Goal: Information Seeking & Learning: Learn about a topic

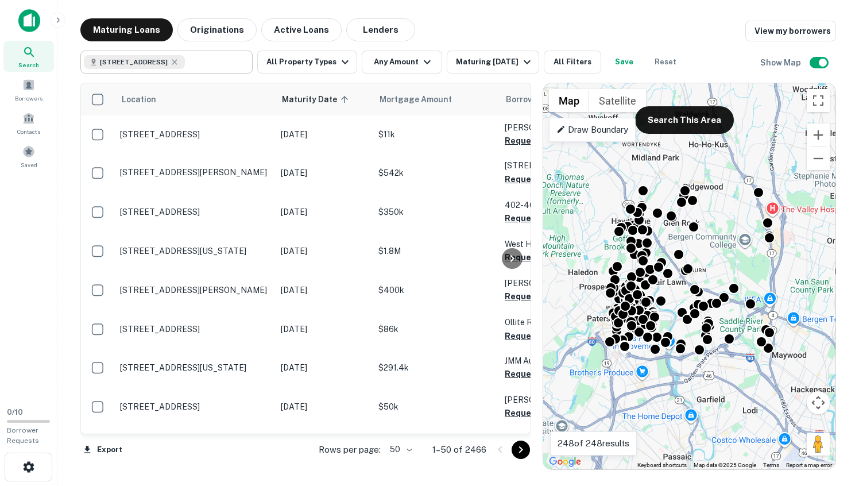
type input "**********"
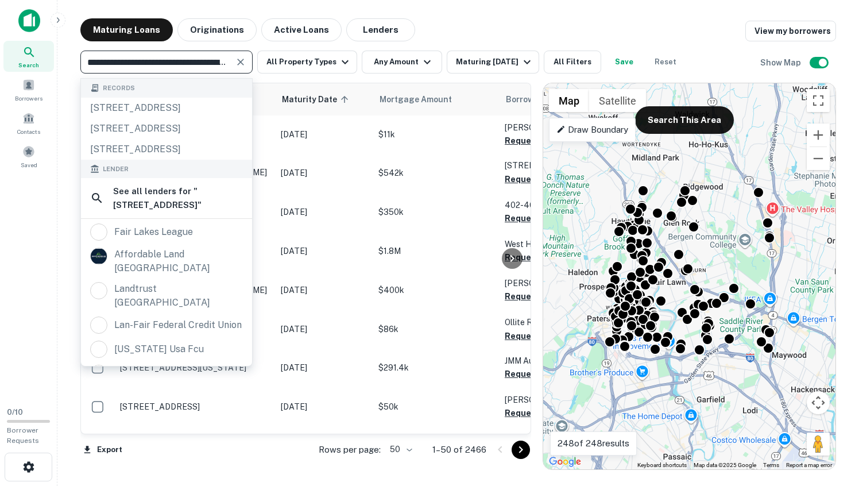
click at [232, 61] on div "**********" at bounding box center [166, 62] width 172 height 23
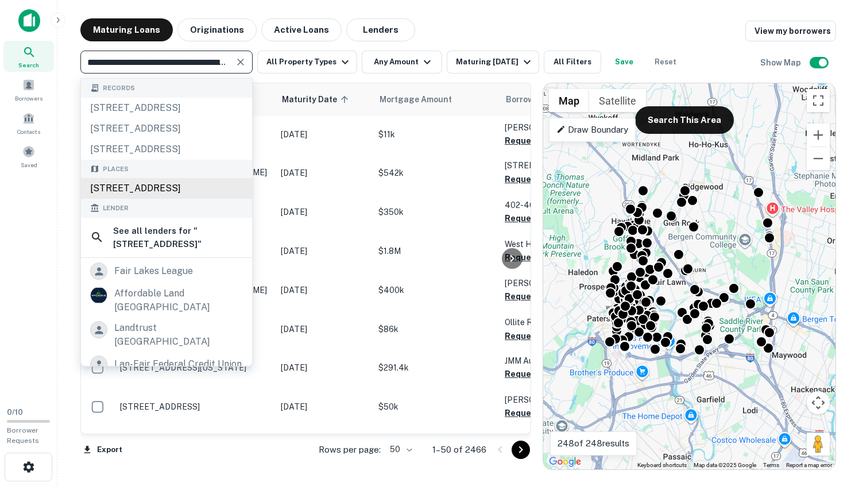
click at [153, 199] on div "[STREET_ADDRESS]" at bounding box center [166, 188] width 171 height 21
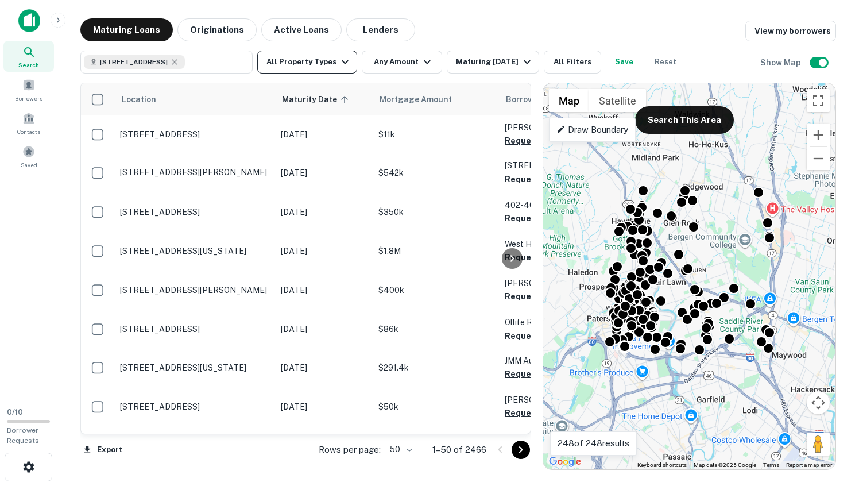
click at [343, 64] on icon "button" at bounding box center [345, 62] width 7 height 4
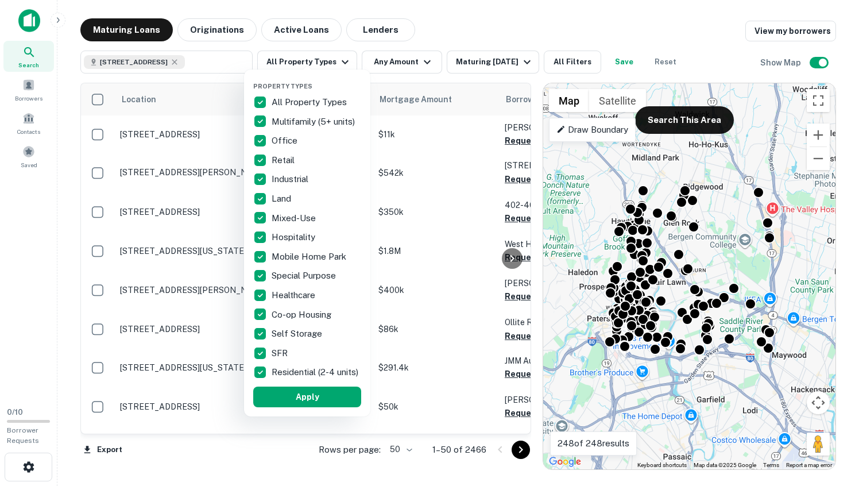
click at [302, 28] on div at bounding box center [429, 243] width 859 height 486
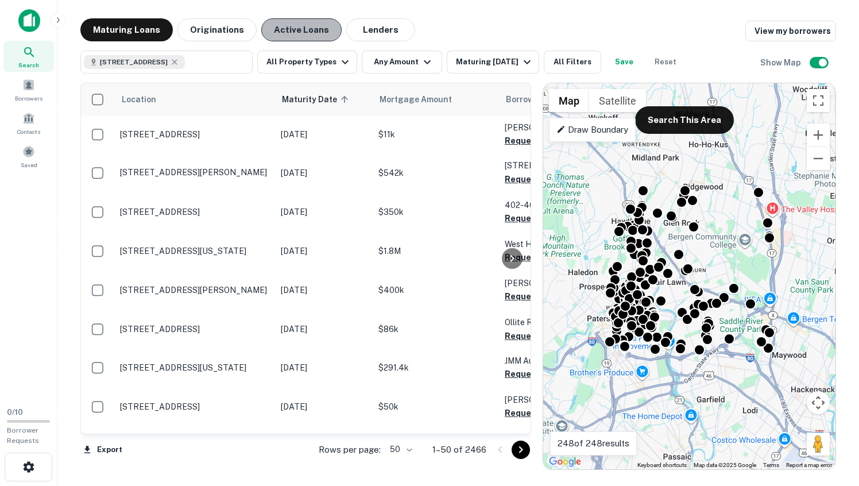
click at [299, 20] on button "Active Loans" at bounding box center [301, 29] width 80 height 23
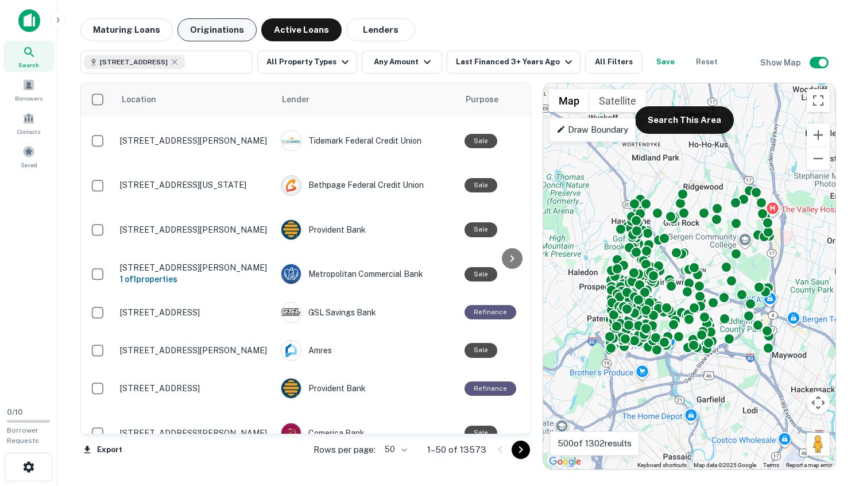
click at [209, 30] on button "Originations" at bounding box center [216, 29] width 79 height 23
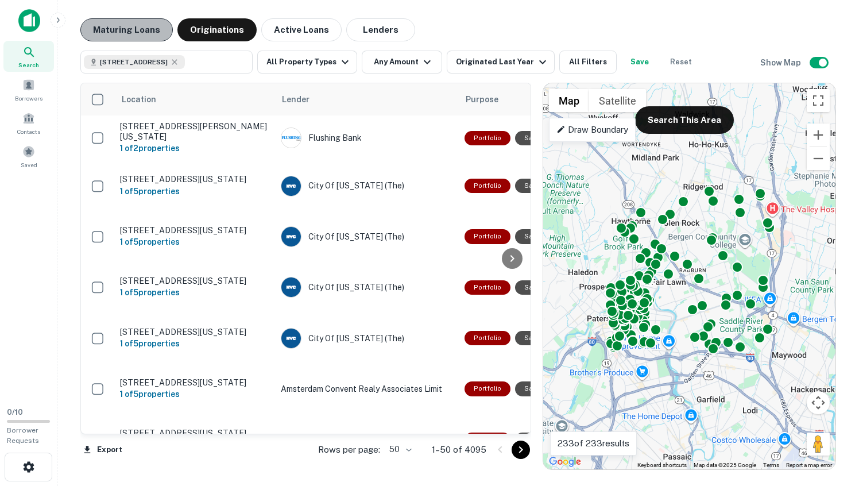
click at [135, 24] on button "Maturing Loans" at bounding box center [126, 29] width 92 height 23
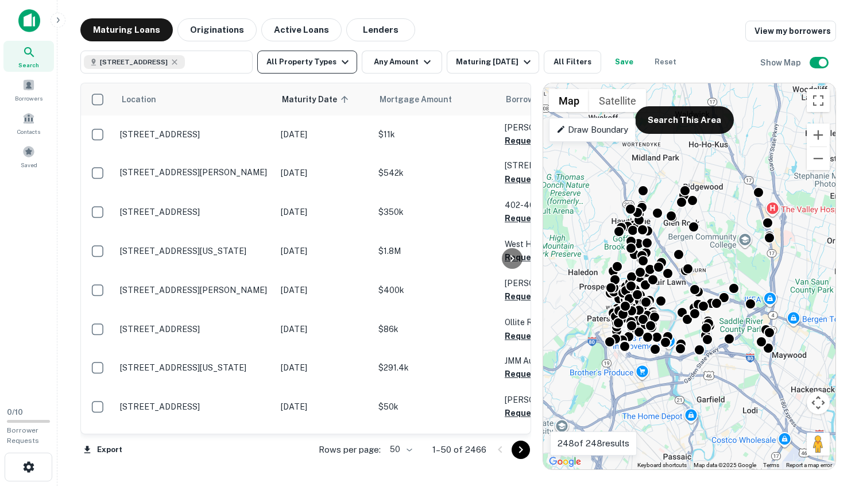
click at [346, 60] on icon "button" at bounding box center [345, 62] width 14 height 14
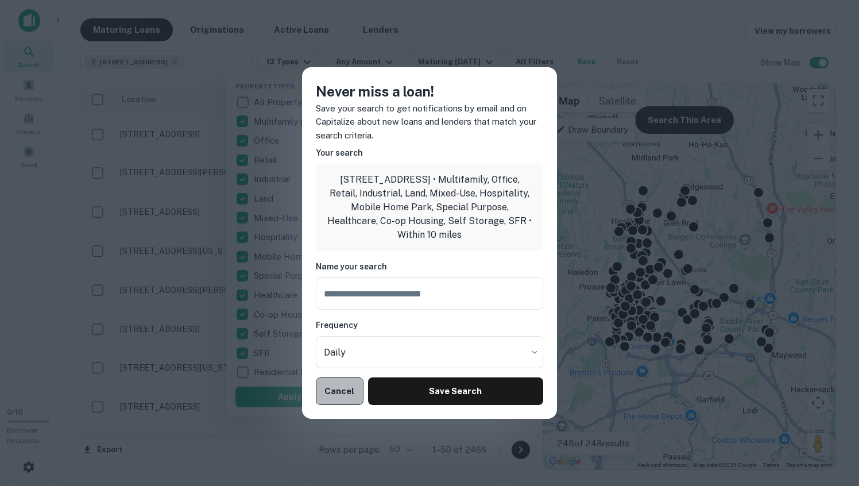
click at [346, 405] on button "Cancel" at bounding box center [340, 391] width 48 height 28
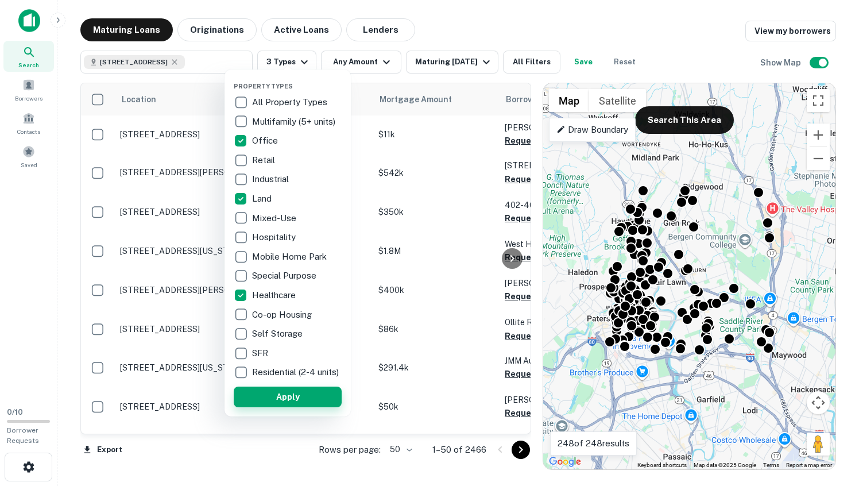
click at [297, 407] on button "Apply" at bounding box center [288, 396] width 108 height 21
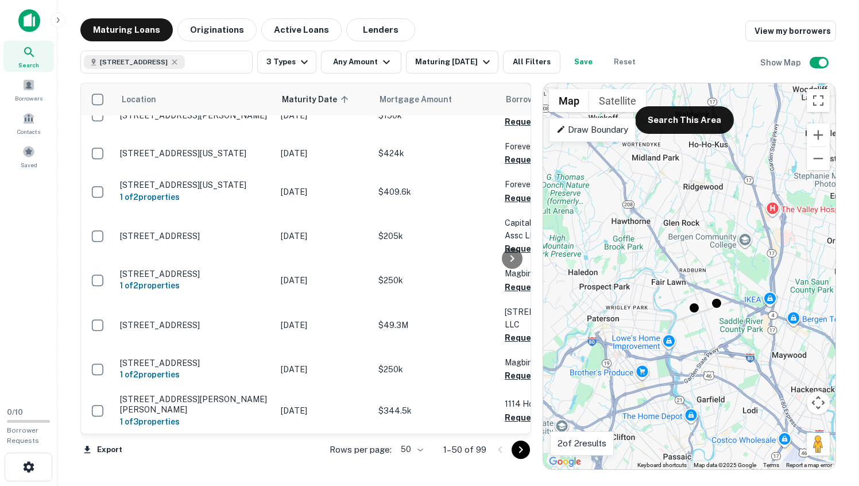
scroll to position [1852, 0]
click at [519, 453] on icon "Go to next page" at bounding box center [521, 449] width 4 height 7
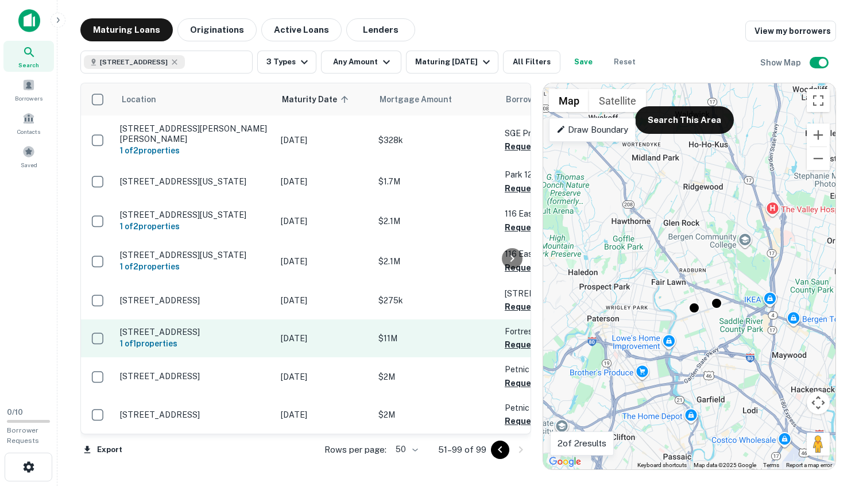
scroll to position [1836, 0]
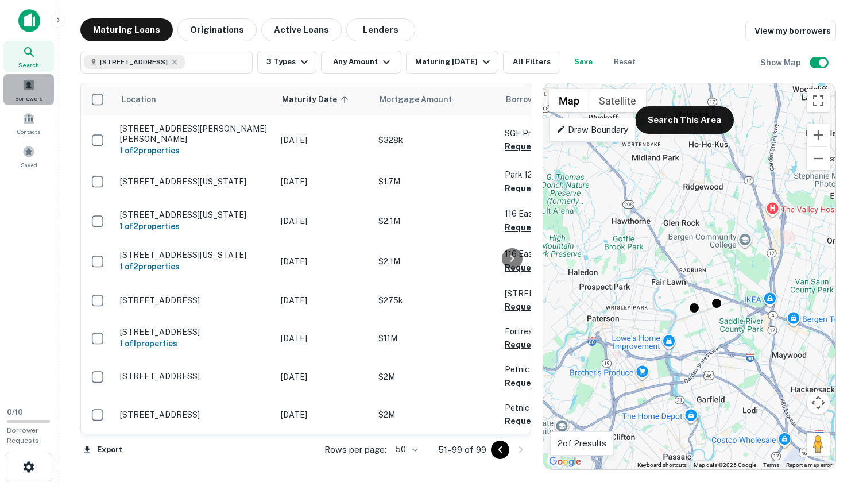
click at [28, 78] on div "Borrowers" at bounding box center [28, 89] width 51 height 31
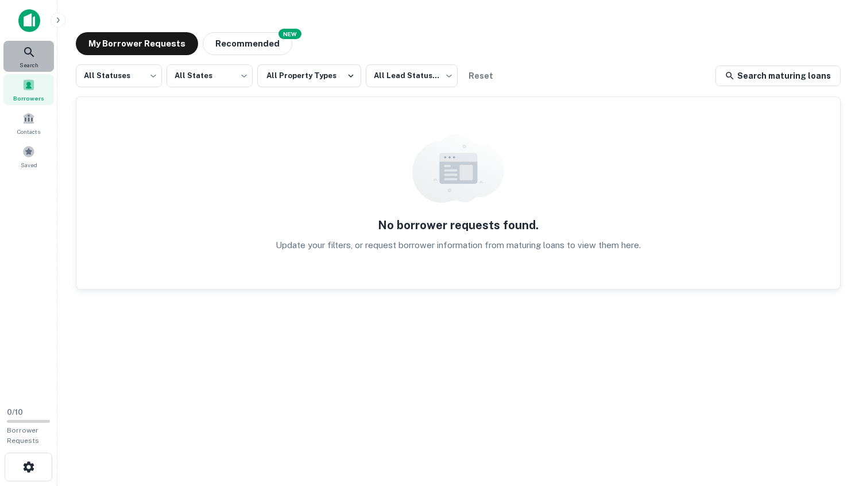
click at [25, 53] on icon at bounding box center [29, 52] width 10 height 10
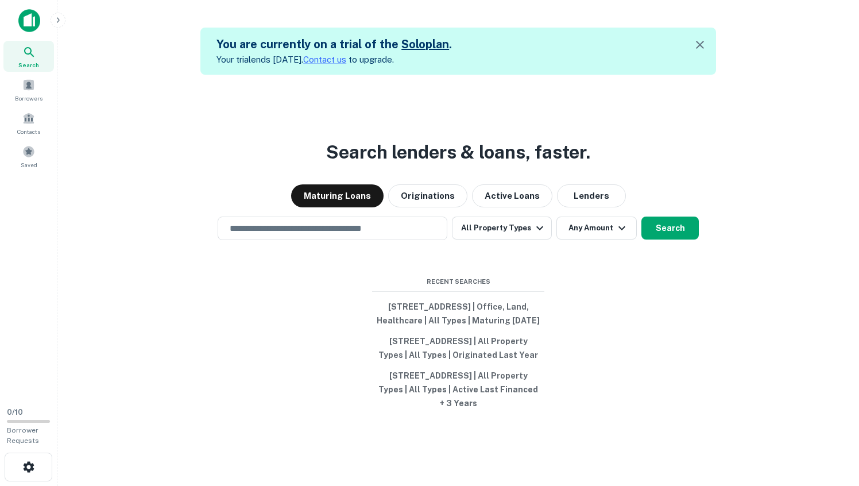
scroll to position [18, 0]
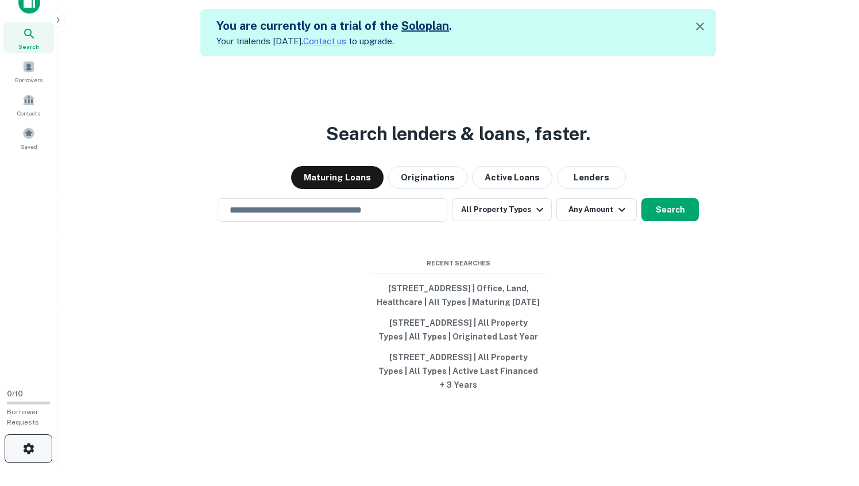
click at [22, 446] on icon "button" at bounding box center [29, 448] width 14 height 14
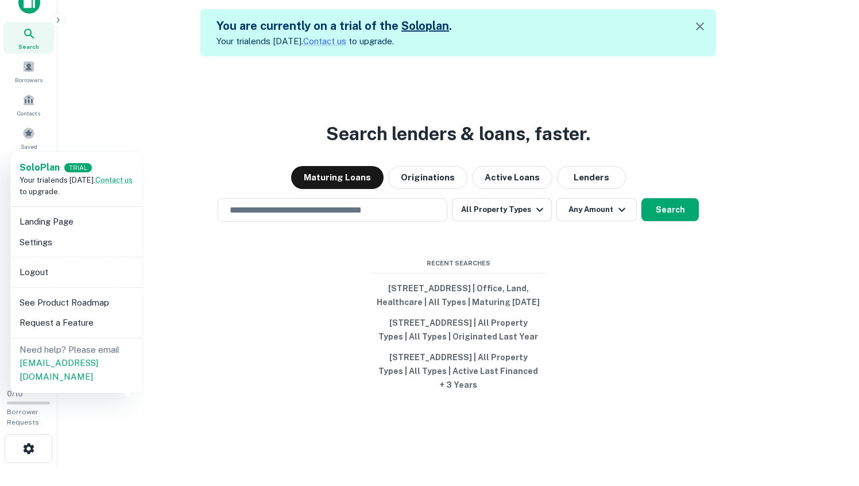
click at [55, 282] on li "Logout" at bounding box center [76, 272] width 123 height 21
